Goal: Book appointment/travel/reservation

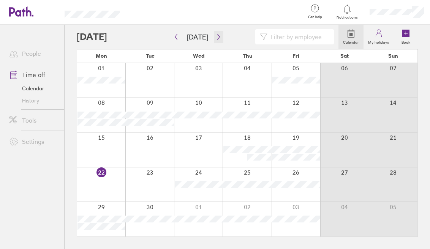
click at [217, 37] on icon "button" at bounding box center [218, 37] width 2 height 6
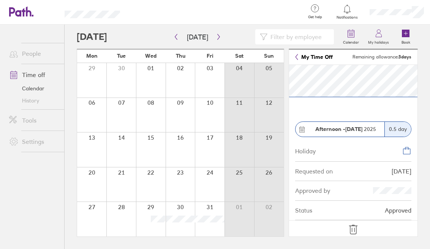
click at [348, 231] on icon at bounding box center [353, 230] width 12 height 12
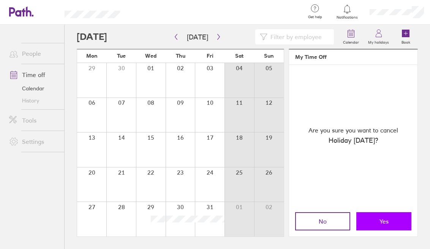
click at [375, 222] on button "Yes" at bounding box center [383, 221] width 55 height 18
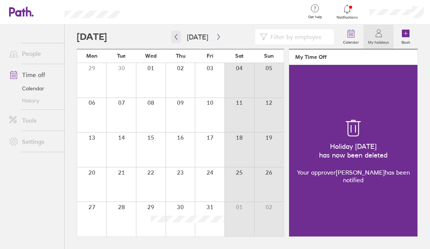
click at [177, 37] on icon "button" at bounding box center [176, 37] width 6 height 6
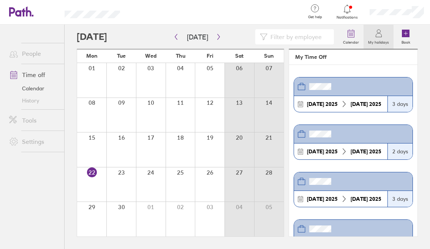
click at [91, 184] on div at bounding box center [91, 185] width 29 height 35
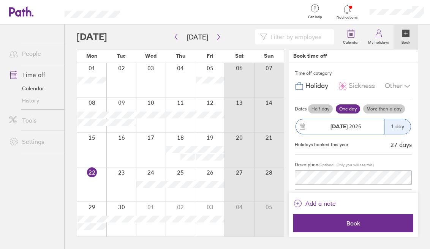
click at [310, 120] on div "[DATE]" at bounding box center [340, 126] width 88 height 15
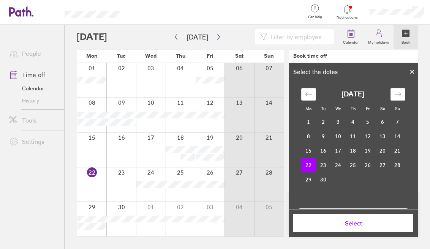
click at [304, 171] on td "22" at bounding box center [308, 165] width 15 height 14
click at [89, 181] on div at bounding box center [91, 185] width 29 height 35
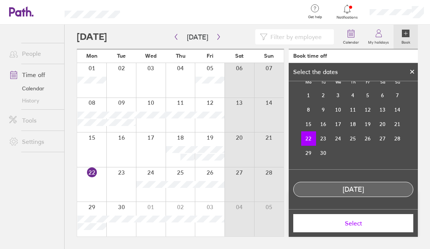
scroll to position [27, 0]
click at [338, 226] on span "Select" at bounding box center [353, 223] width 109 height 7
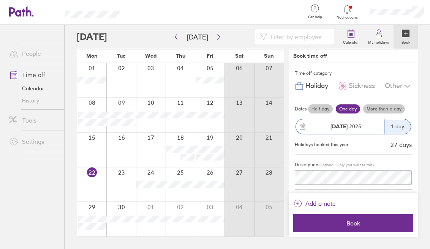
click at [321, 110] on label "Half day" at bounding box center [320, 108] width 25 height 9
click at [0, 0] on input "Half day" at bounding box center [0, 0] width 0 height 0
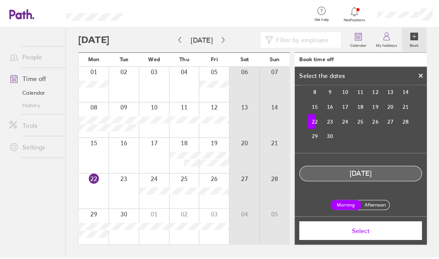
scroll to position [48, 0]
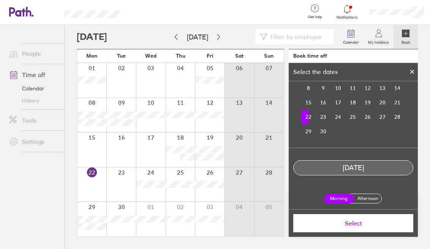
click at [366, 200] on label "Afternoon" at bounding box center [368, 198] width 30 height 9
click at [0, 0] on input "Afternoon" at bounding box center [0, 0] width 0 height 0
click at [359, 224] on span "Select" at bounding box center [353, 223] width 109 height 7
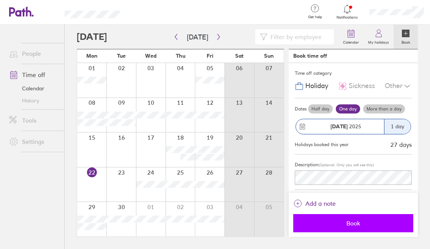
click at [359, 224] on span "Book" at bounding box center [353, 223] width 109 height 7
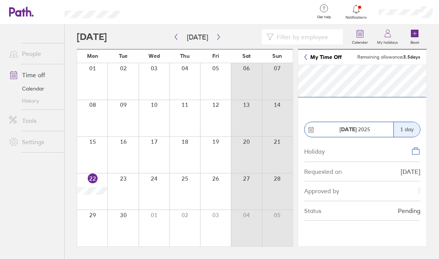
click at [303, 126] on section "[DATE] 1 day Holiday Requested on [DATE] Approved by Status Pending" at bounding box center [362, 155] width 128 height 181
click at [397, 152] on div "Holiday" at bounding box center [362, 151] width 116 height 22
click at [401, 125] on div "1 day" at bounding box center [407, 129] width 27 height 15
click at [336, 159] on div "Holiday" at bounding box center [362, 151] width 116 height 22
click at [128, 153] on div at bounding box center [122, 154] width 31 height 36
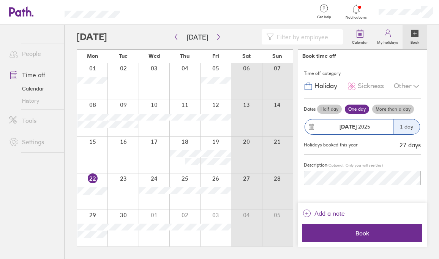
click at [96, 202] on div at bounding box center [92, 191] width 30 height 36
click at [25, 13] on icon at bounding box center [21, 11] width 24 height 10
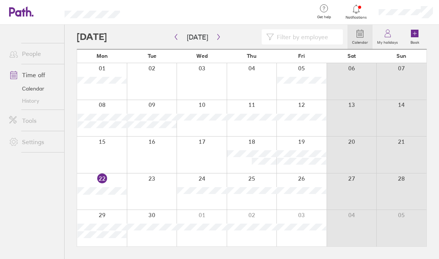
click at [24, 13] on icon at bounding box center [17, 11] width 16 height 9
click at [105, 193] on div at bounding box center [102, 191] width 50 height 36
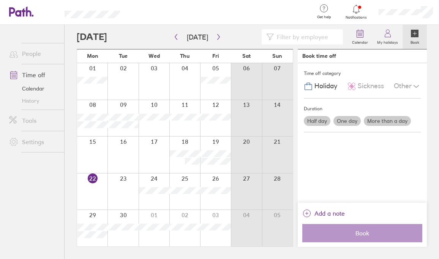
click at [89, 191] on div at bounding box center [92, 191] width 30 height 36
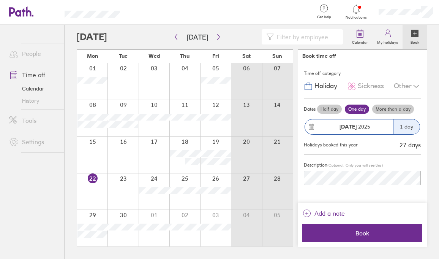
click at [332, 109] on label "Half day" at bounding box center [329, 108] width 25 height 9
click at [0, 0] on input "Half day" at bounding box center [0, 0] width 0 height 0
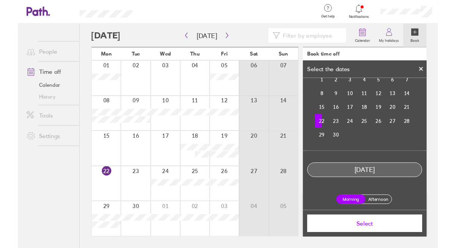
scroll to position [39, 0]
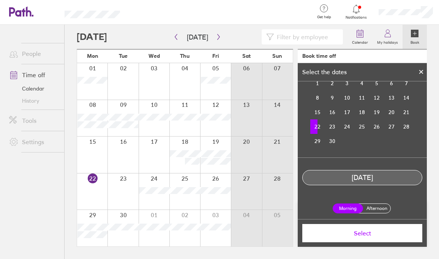
click at [376, 208] on label "Afternoon" at bounding box center [377, 208] width 30 height 9
click at [0, 0] on input "Afternoon" at bounding box center [0, 0] width 0 height 0
click at [372, 230] on span "Select" at bounding box center [362, 232] width 109 height 7
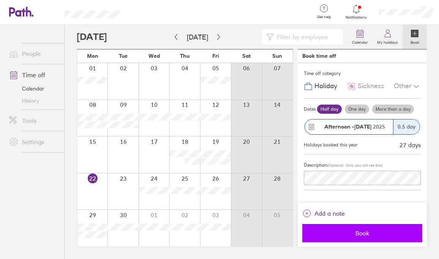
click at [367, 233] on span "Book" at bounding box center [362, 232] width 109 height 7
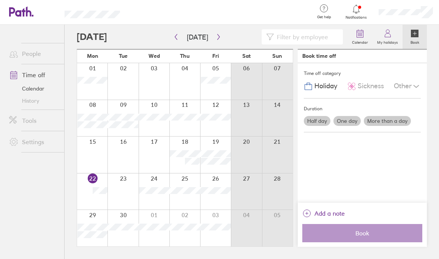
click at [24, 10] on icon at bounding box center [17, 11] width 16 height 9
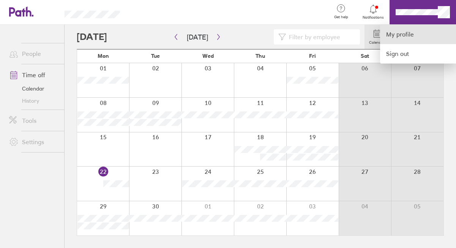
click at [405, 33] on link "My profile" at bounding box center [418, 34] width 76 height 19
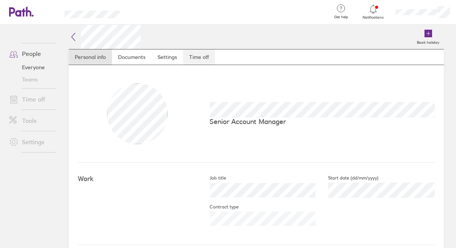
click at [200, 57] on link "Time off" at bounding box center [199, 56] width 32 height 15
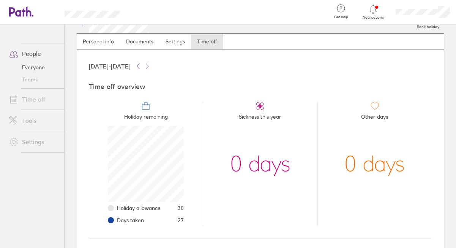
scroll to position [16, 0]
